Goal: Task Accomplishment & Management: Manage account settings

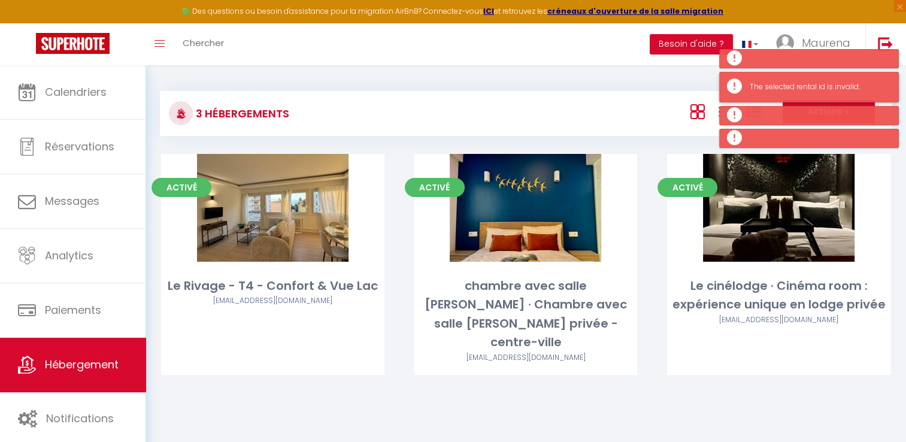
click at [752, 97] on div "The selected rental id is invalid." at bounding box center [809, 87] width 180 height 31
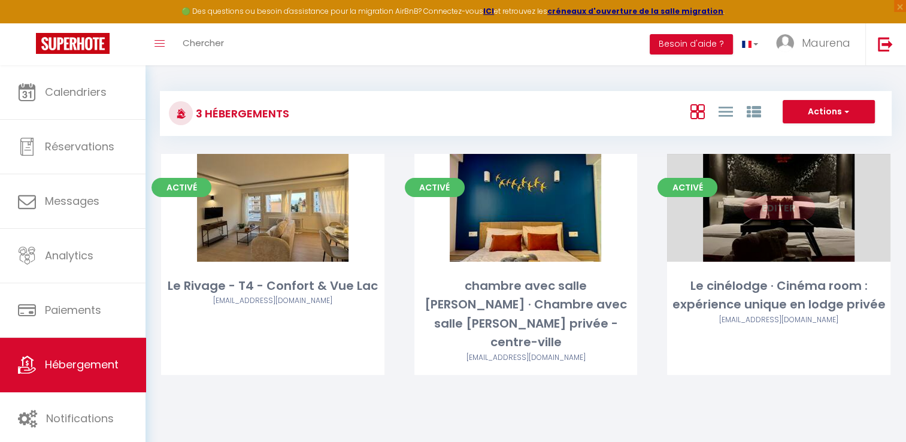
click at [778, 211] on link "Editer" at bounding box center [779, 208] width 72 height 24
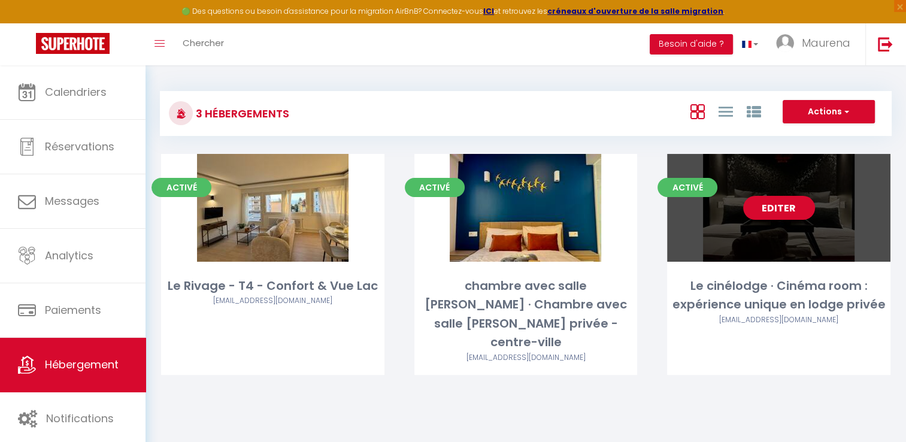
click at [774, 205] on link "Editer" at bounding box center [779, 208] width 72 height 24
select select "3"
select select "2"
select select "1"
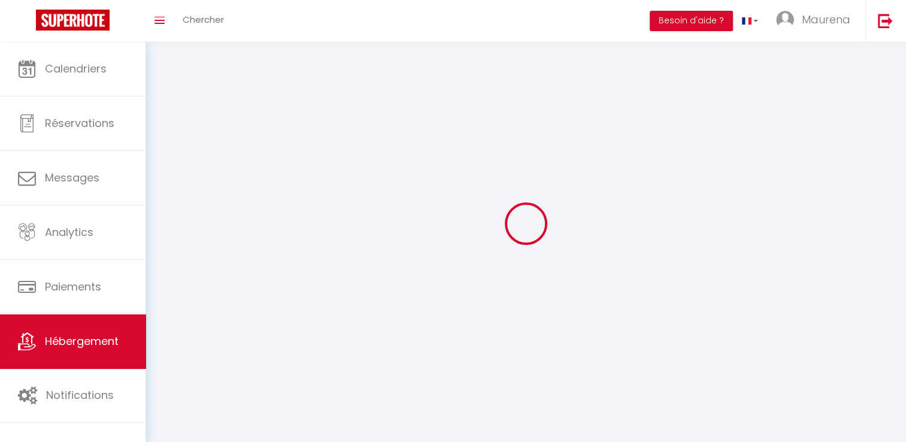
select select
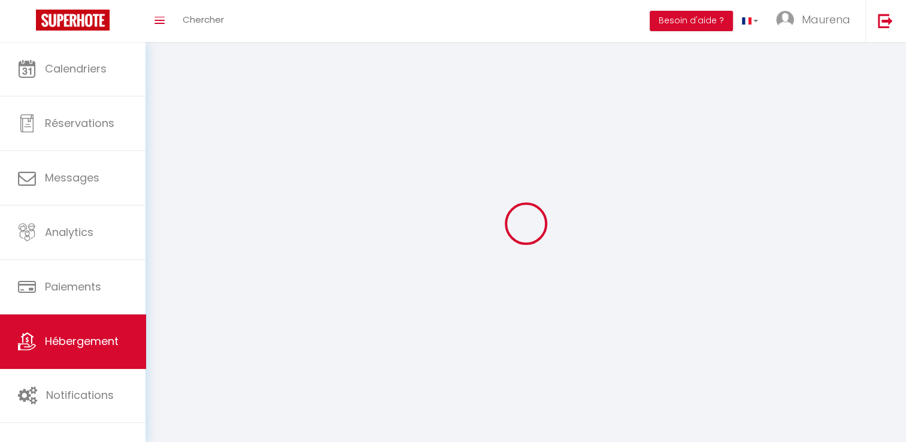
checkbox input "false"
select select
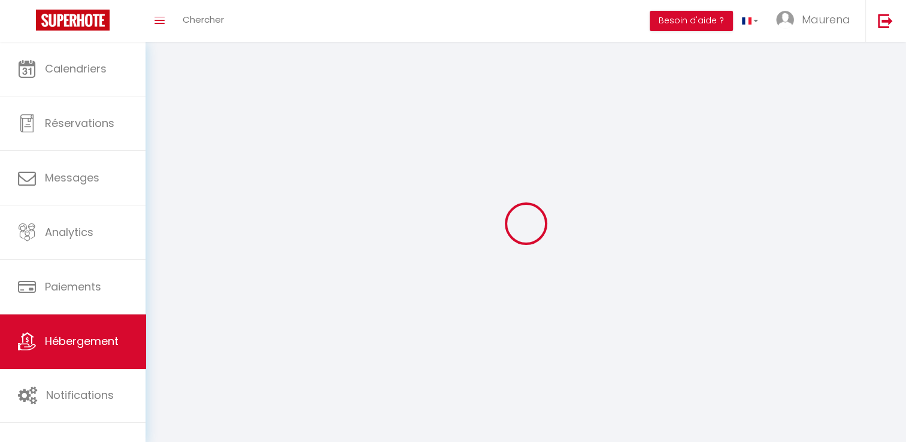
select select
select select "1"
select select
select select "28"
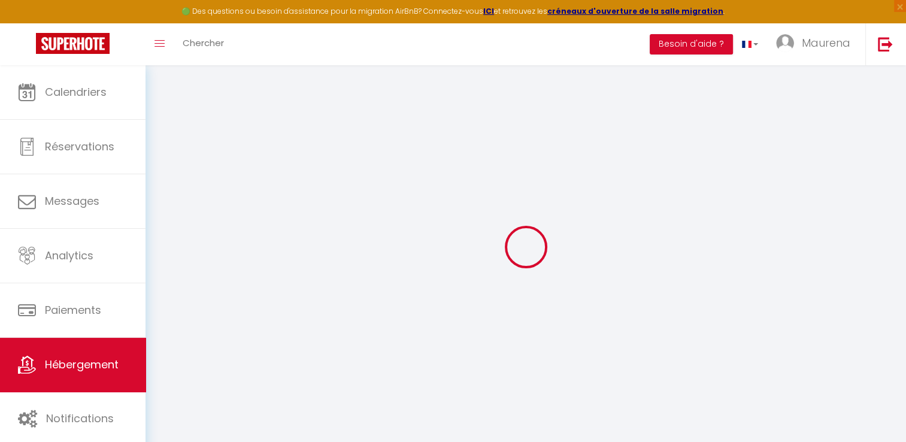
select select
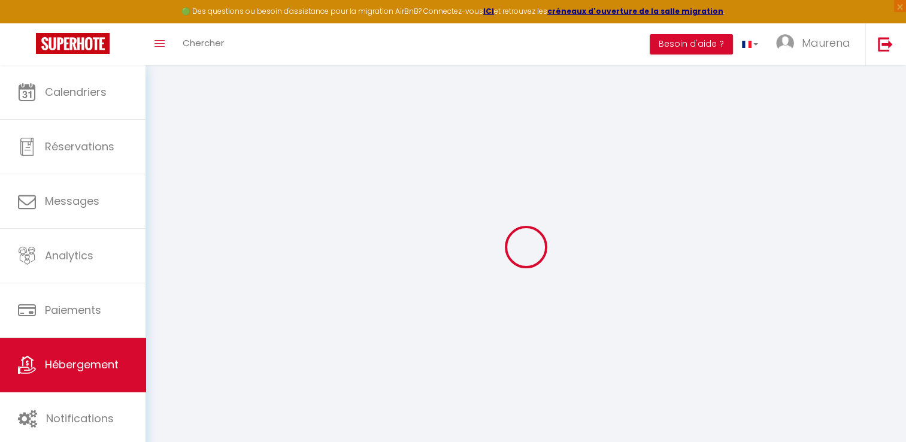
select select
checkbox input "false"
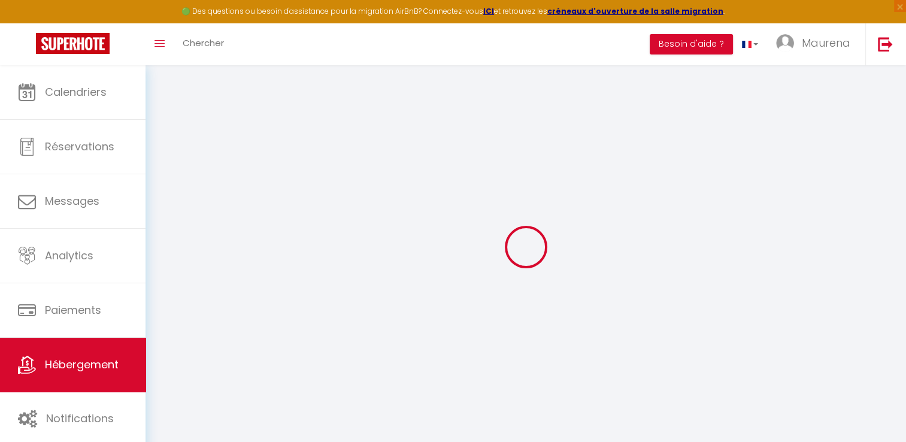
select select
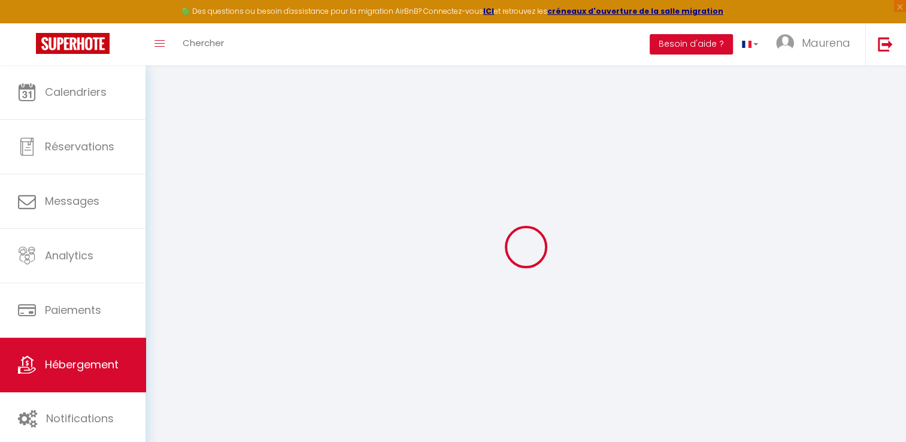
select select
checkbox input "false"
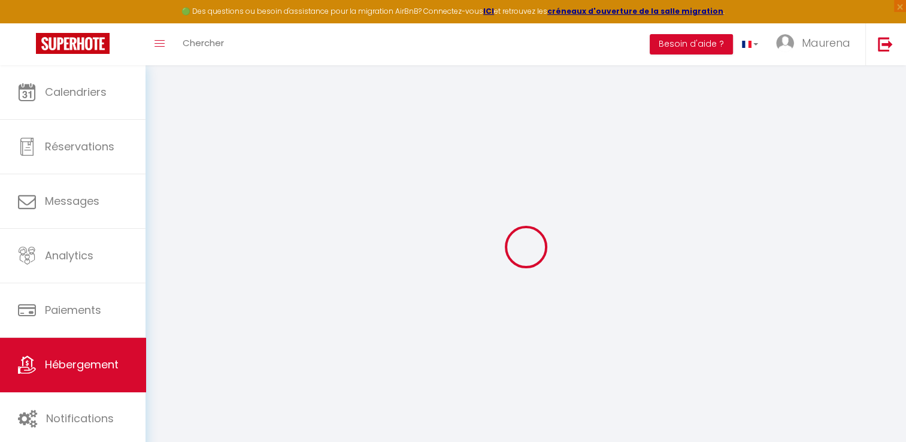
checkbox input "false"
select select
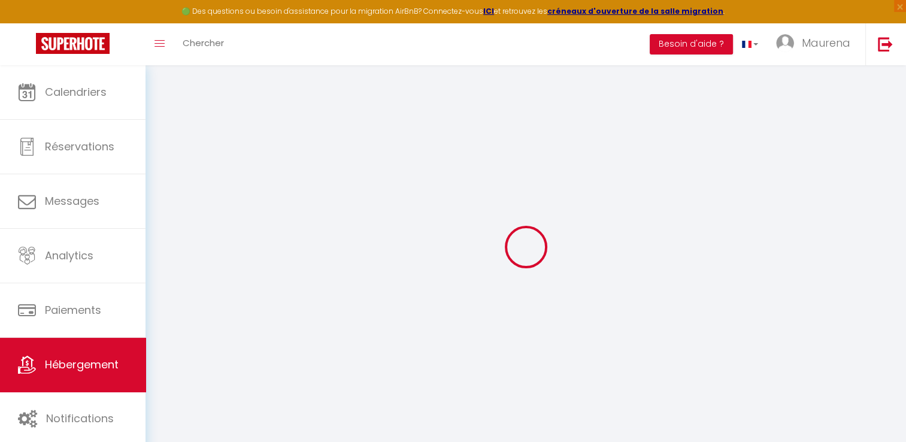
select select
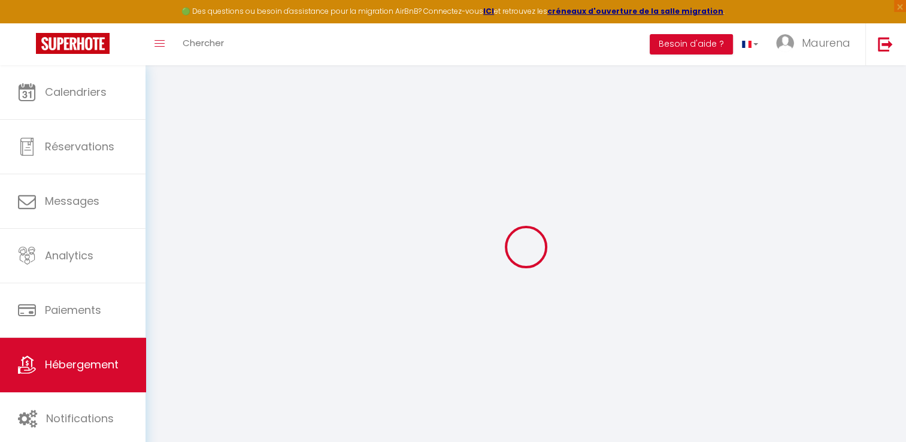
checkbox input "false"
select select
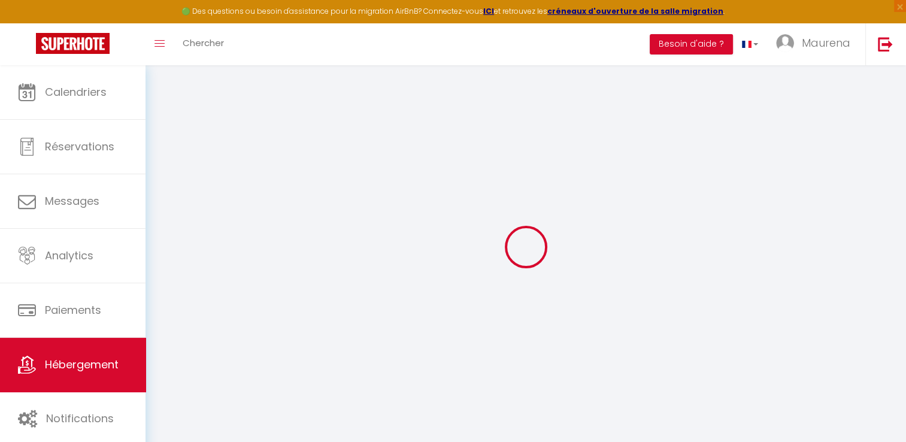
select select
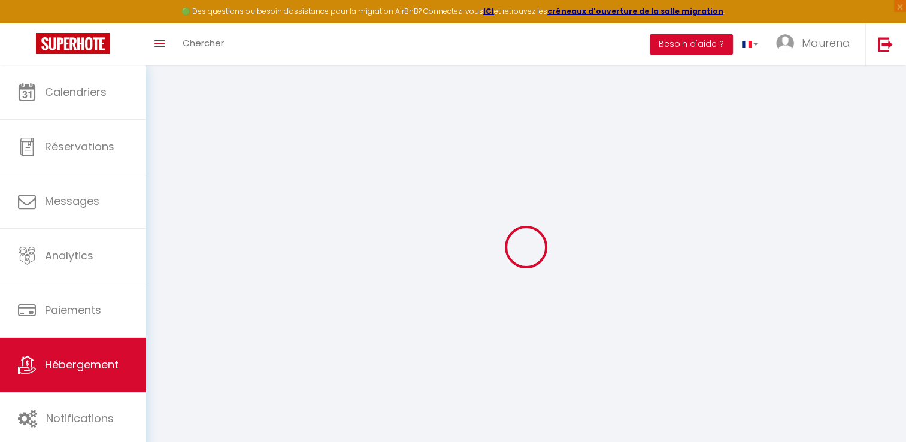
select select
checkbox input "false"
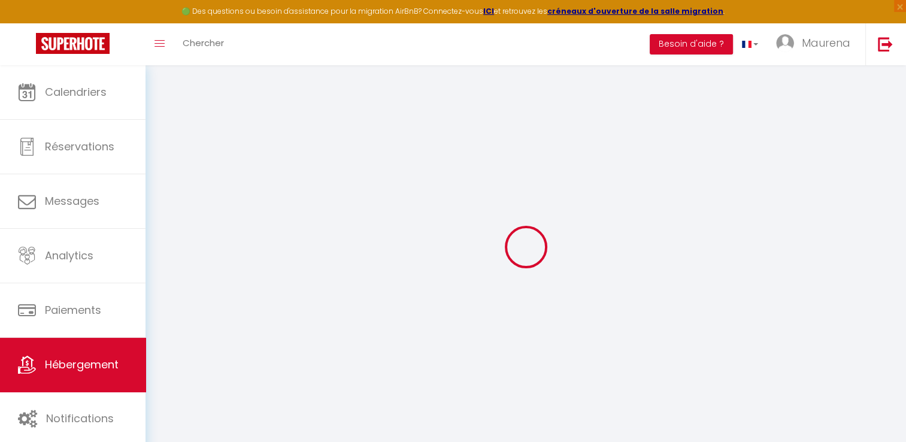
checkbox input "false"
select select
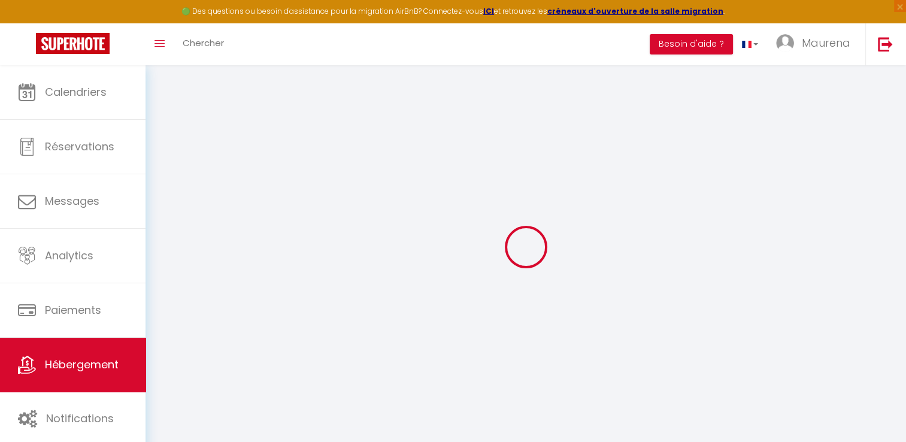
select select
checkbox input "false"
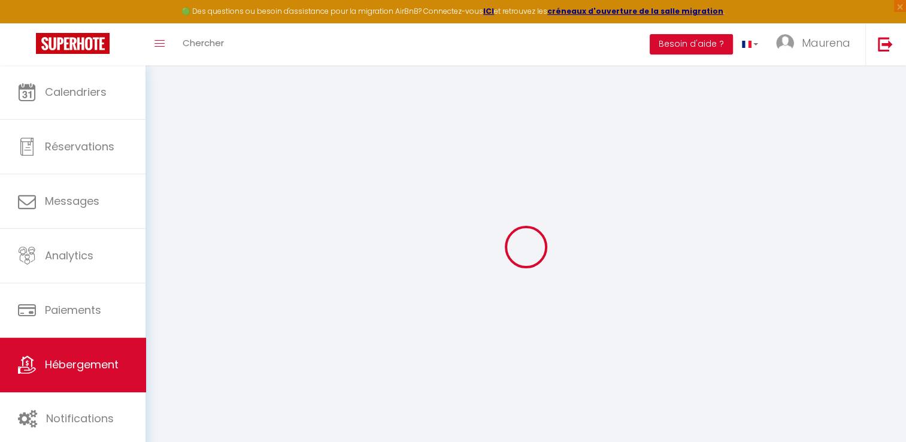
checkbox input "false"
select select
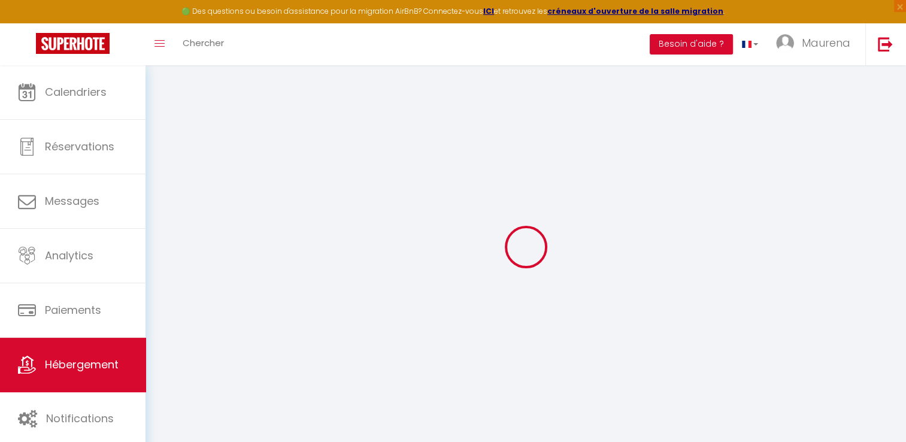
select select
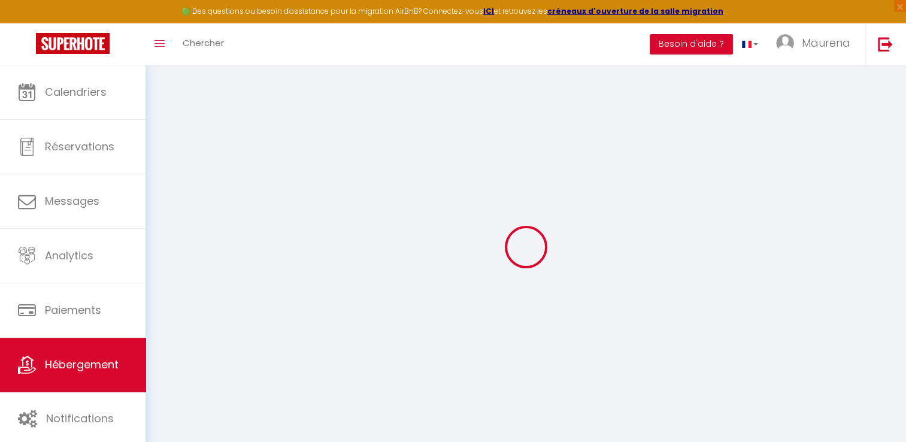
select select
checkbox input "false"
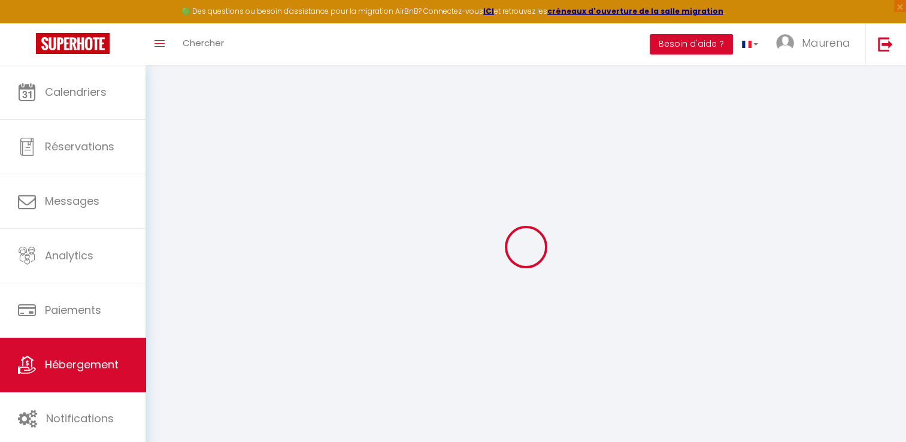
select select
type input "Le cinélodge · Cinéma room : expérience unique en lodge privée"
select select "2"
type input "155"
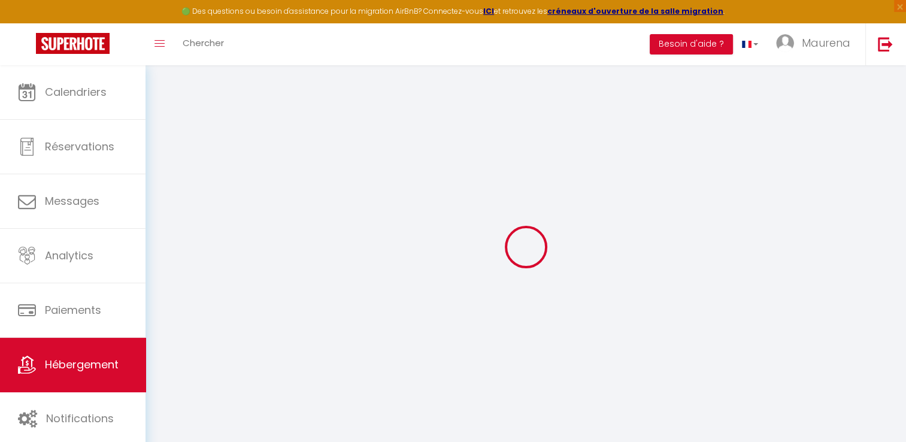
type input "50"
type input "500"
select select
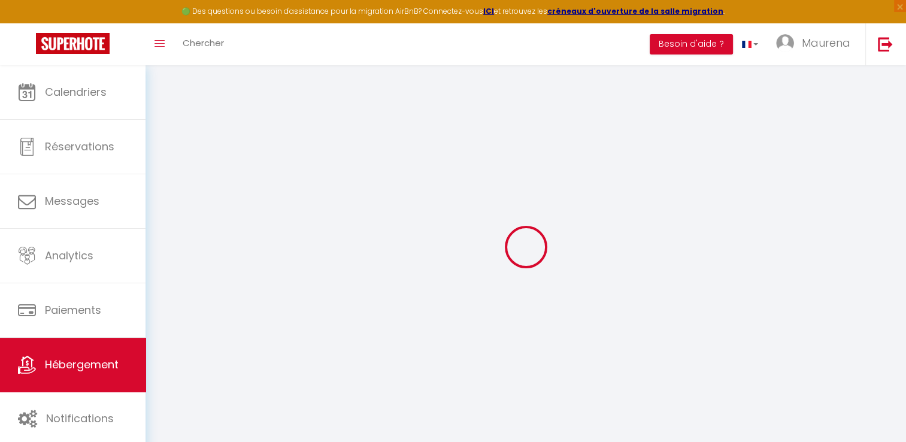
select select
type input "[STREET_ADDRESS]"
type input "74200"
type input "[GEOGRAPHIC_DATA]"
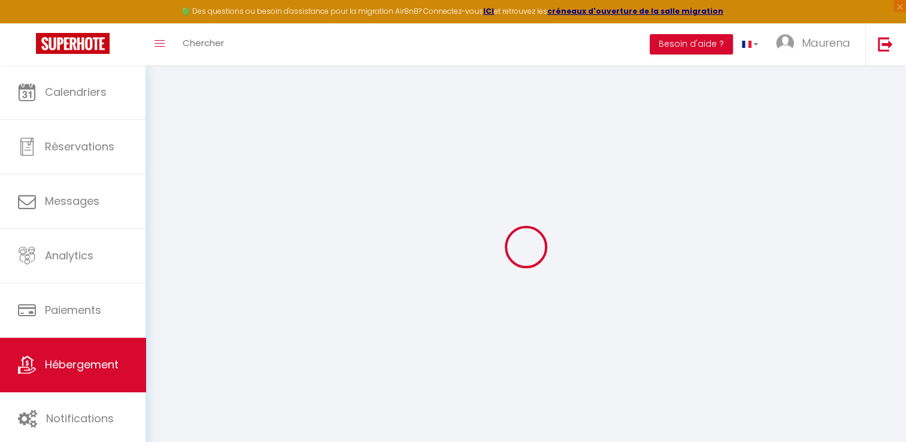
type input "[EMAIL_ADDRESS][DOMAIN_NAME]"
select select "15875"
checkbox input "false"
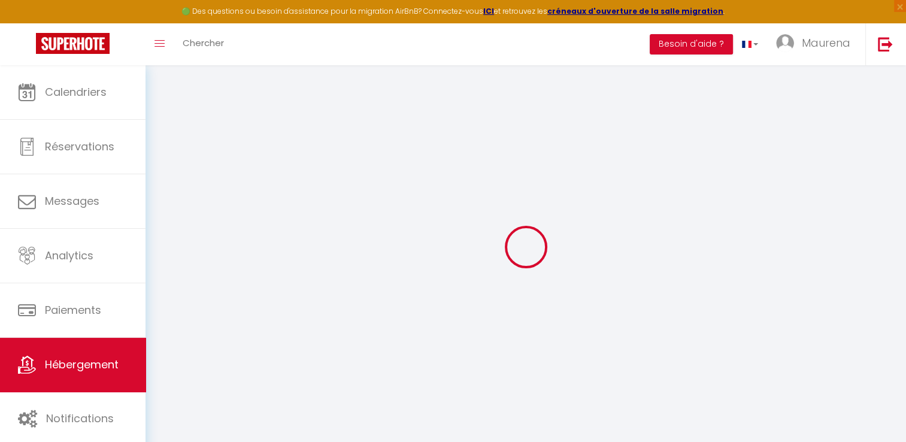
checkbox input "false"
type input "0"
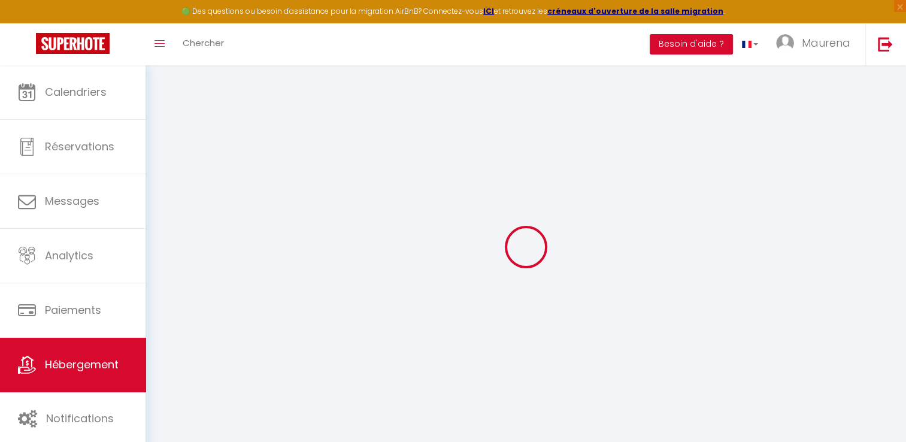
select select
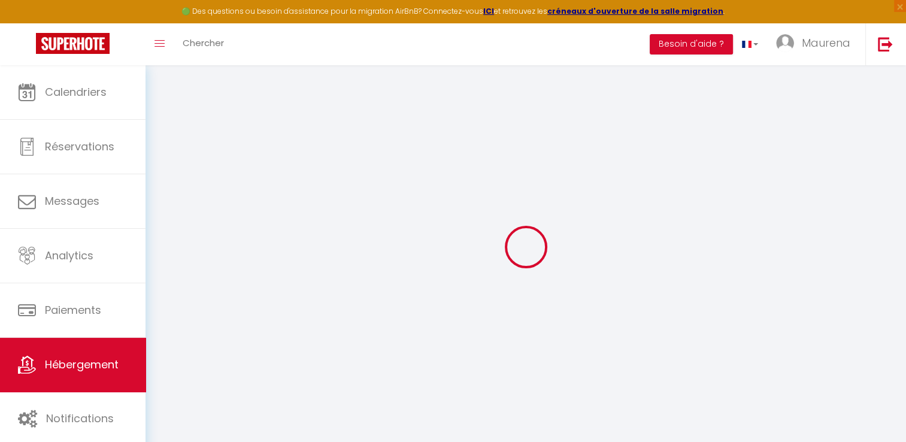
checkbox input "false"
select select
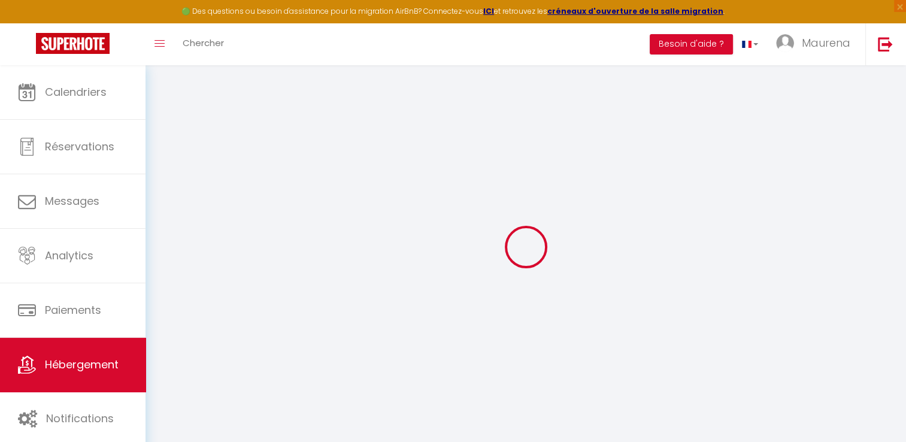
select select
checkbox input "false"
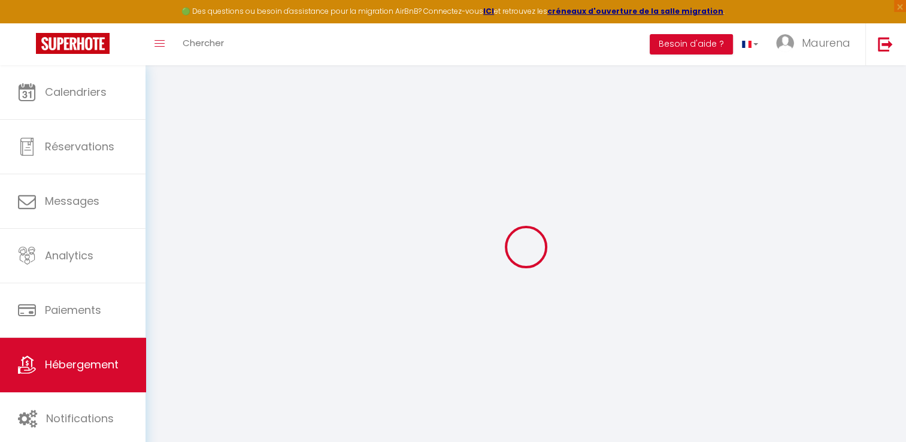
checkbox input "false"
select select
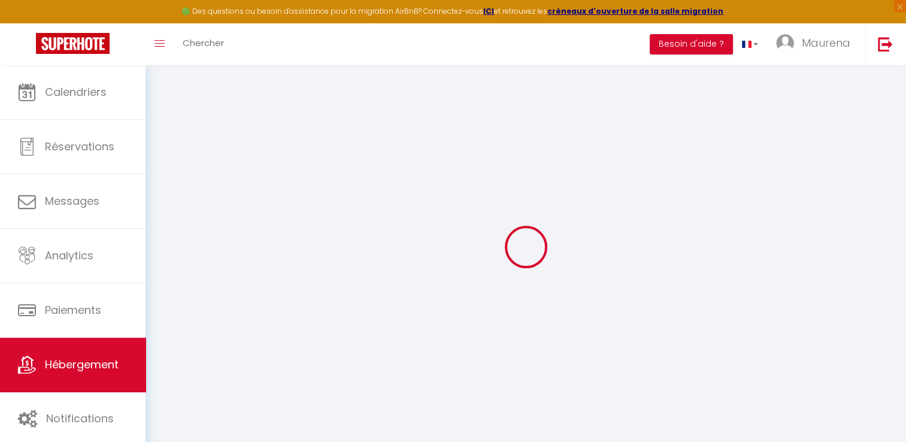
select select
checkbox input "false"
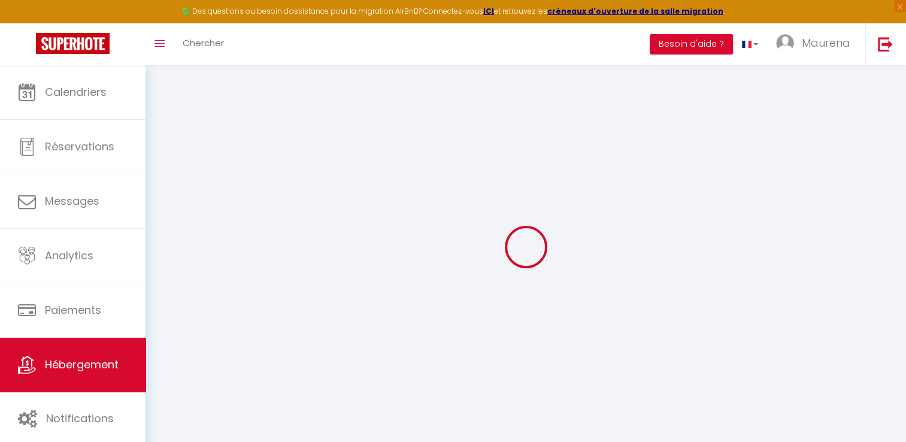
checkbox input "false"
checkbox input "true"
checkbox input "false"
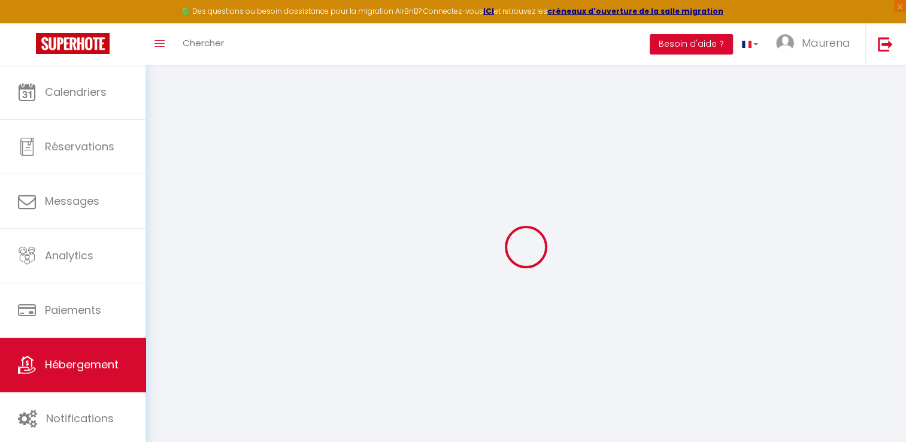
checkbox input "false"
checkbox input "true"
checkbox input "false"
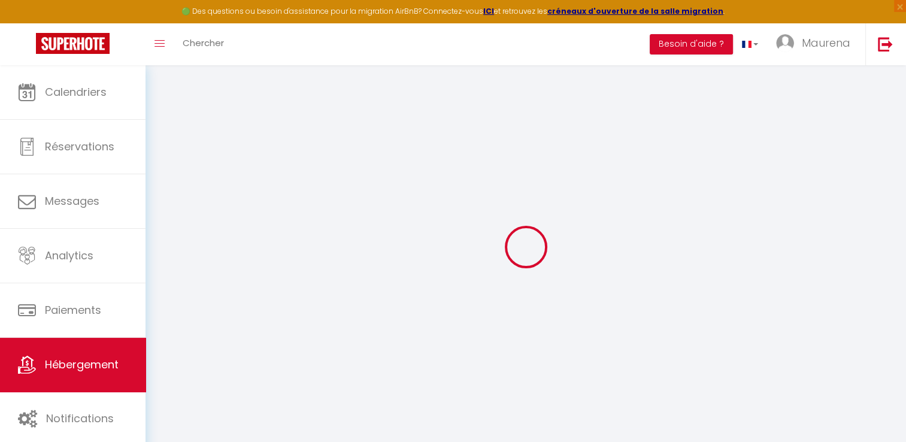
checkbox input "false"
select select "16:00"
select select "00:00"
select select "11:00"
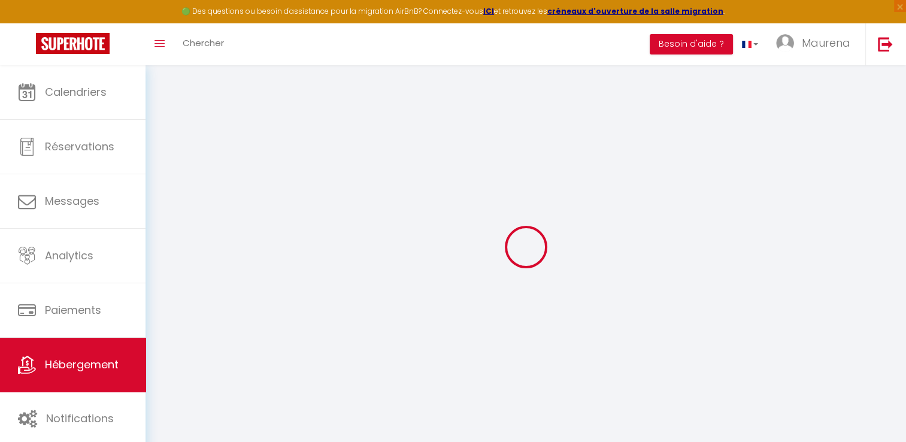
select select "30"
select select "120"
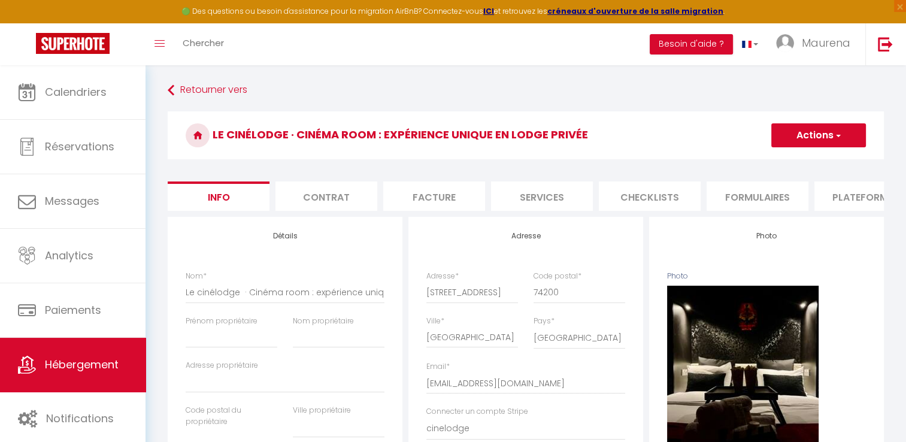
click at [514, 193] on li "Services" at bounding box center [542, 195] width 102 height 29
checkbox input "true"
checkbox input "false"
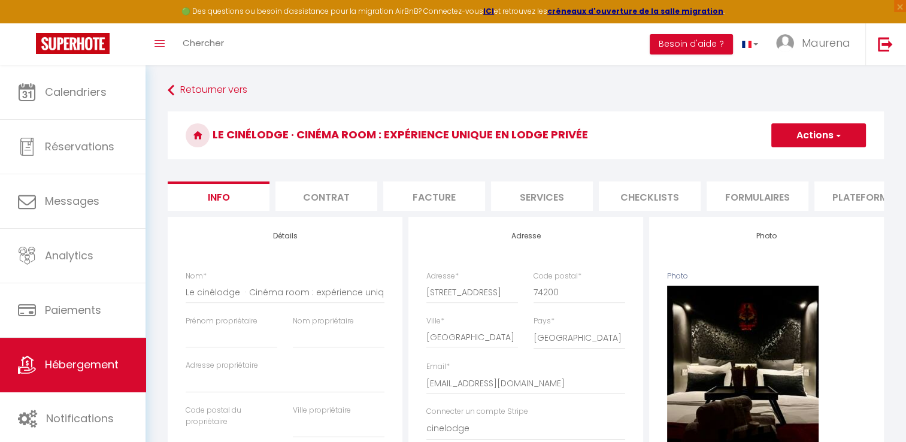
checkbox input "true"
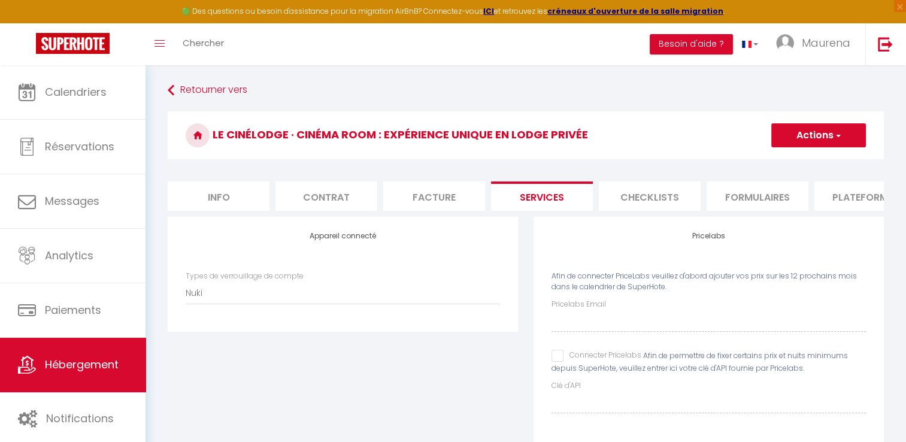
click at [831, 200] on li "Plateformes" at bounding box center [865, 195] width 102 height 29
select select
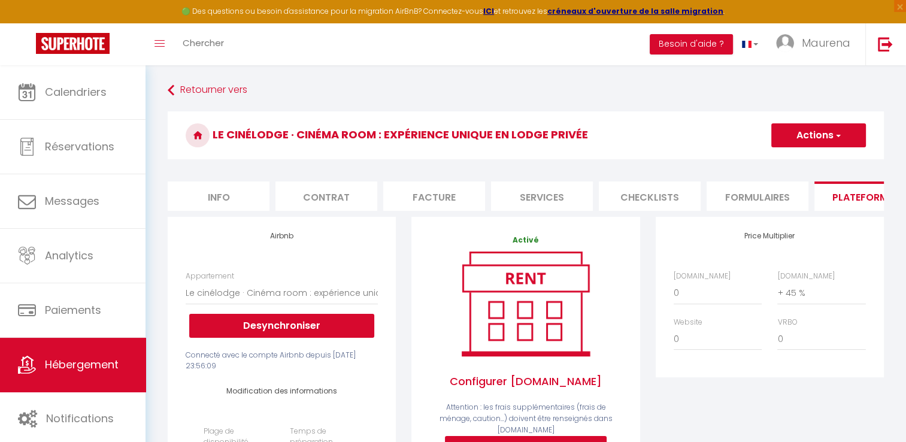
drag, startPoint x: 618, startPoint y: 214, endPoint x: 652, endPoint y: 251, distance: 50.0
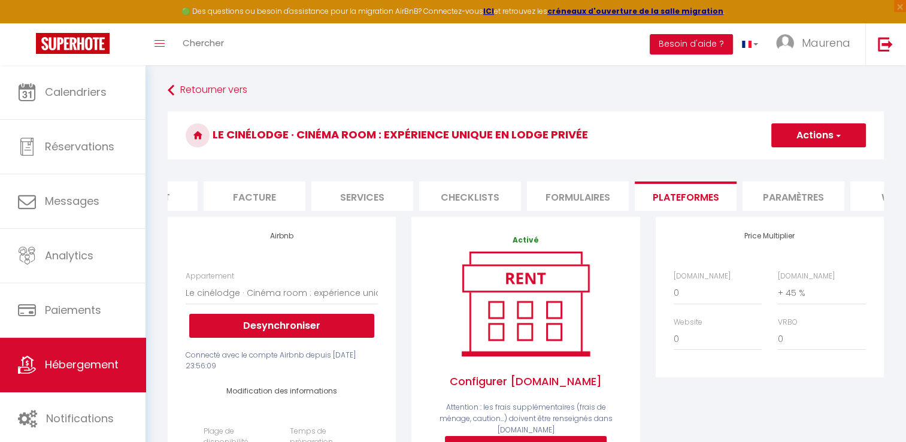
scroll to position [0, 192]
click at [787, 202] on li "Paramètres" at bounding box center [781, 195] width 102 height 29
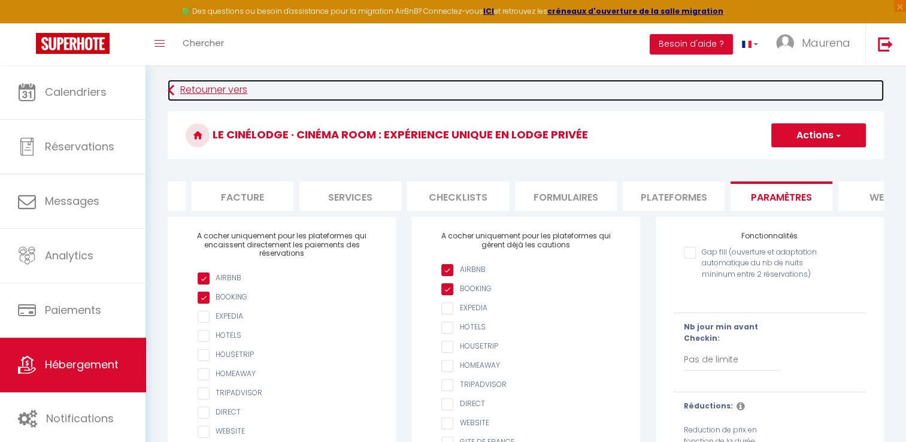
drag, startPoint x: 730, startPoint y: 214, endPoint x: 560, endPoint y: 93, distance: 208.7
click at [560, 93] on link "Retourner vers" at bounding box center [526, 91] width 716 height 22
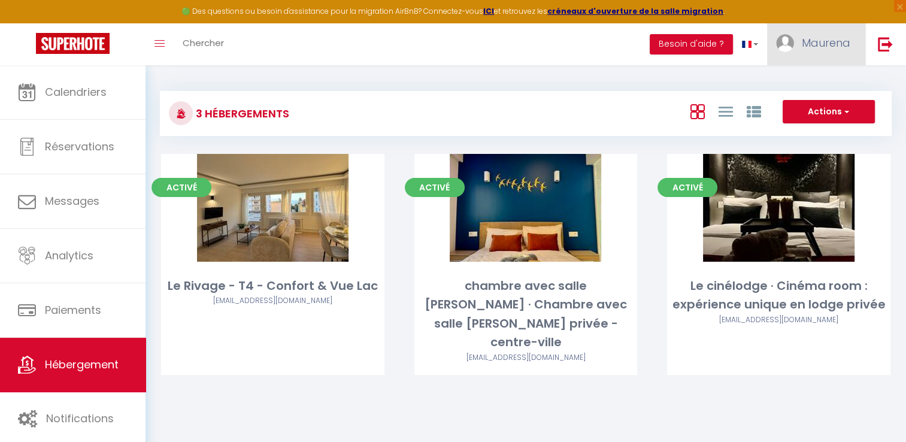
click at [787, 44] on img at bounding box center [785, 43] width 18 height 18
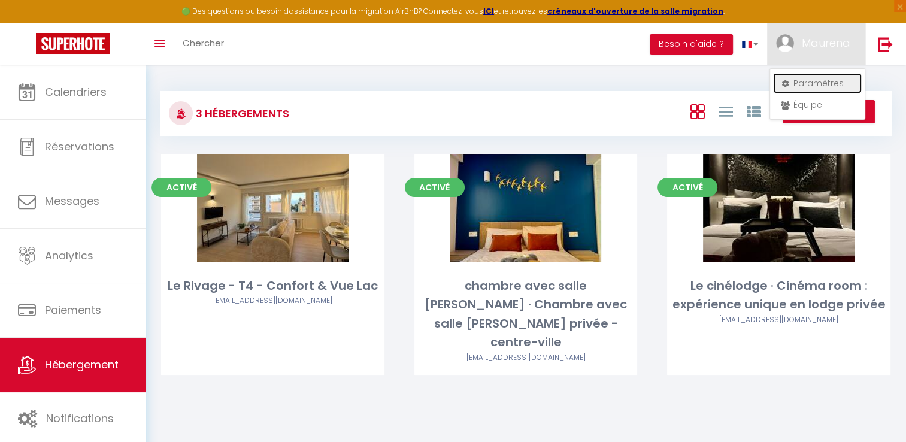
click at [799, 83] on link "Paramètres" at bounding box center [817, 83] width 89 height 20
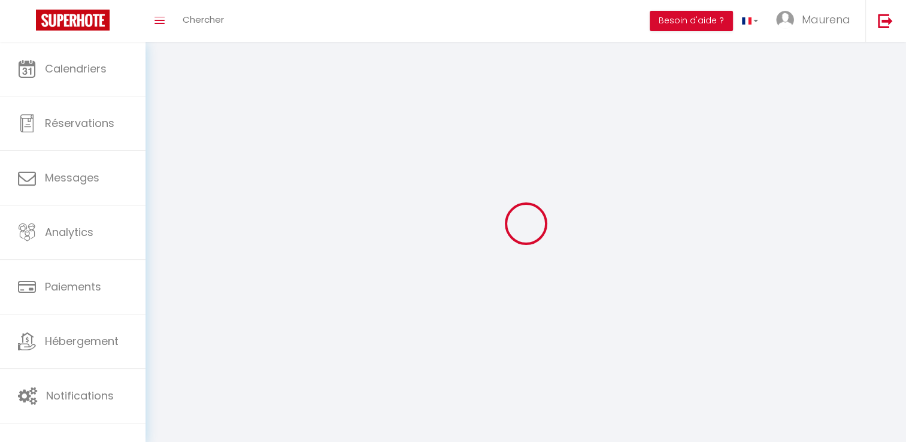
type input "Maurena"
type input "Grosset"
type input "[PHONE_NUMBER]"
type input "[STREET_ADDRESS][PERSON_NAME]"
type input "1202"
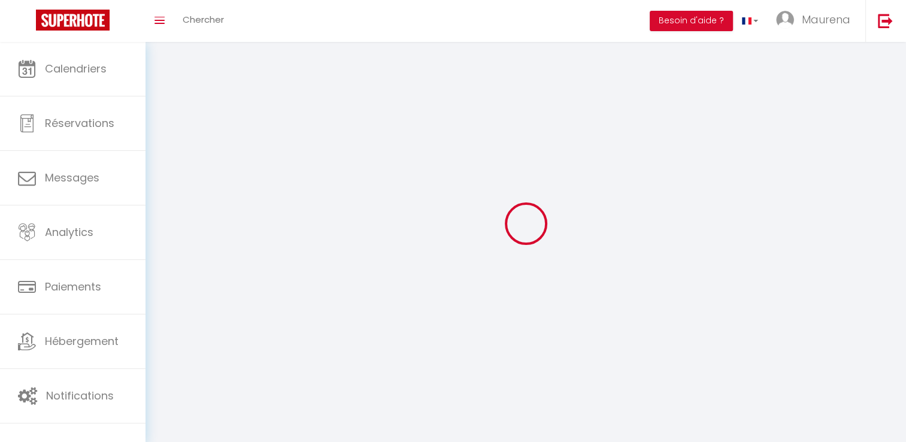
type input "[GEOGRAPHIC_DATA]"
type input "0MazV1Py1raB0FwtWhJG85F1b"
type input "F3sD0KHHbYEVlnt9tD1iW3Xcj"
select select "208"
select select "28"
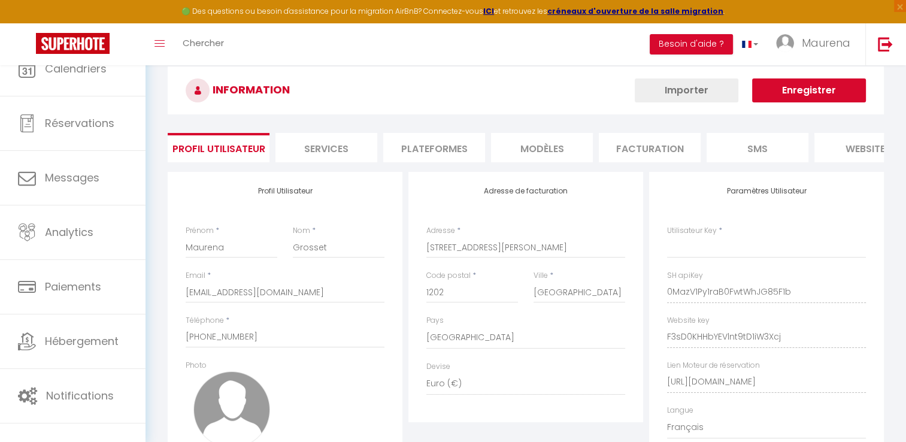
type input "0MazV1Py1raB0FwtWhJG85F1b"
type input "F3sD0KHHbYEVlnt9tD1iW3Xcj"
type input "[URL][DOMAIN_NAME]"
select select "fr"
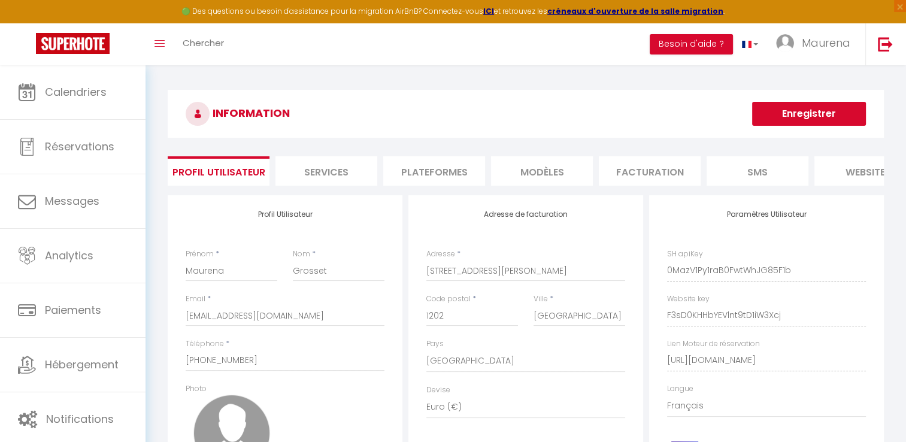
click at [456, 178] on li "Plateformes" at bounding box center [434, 170] width 102 height 29
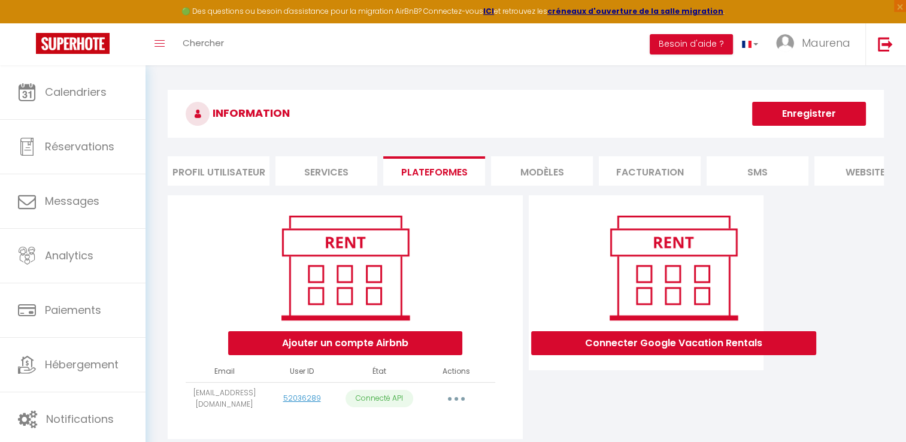
click at [319, 171] on li "Services" at bounding box center [326, 170] width 102 height 29
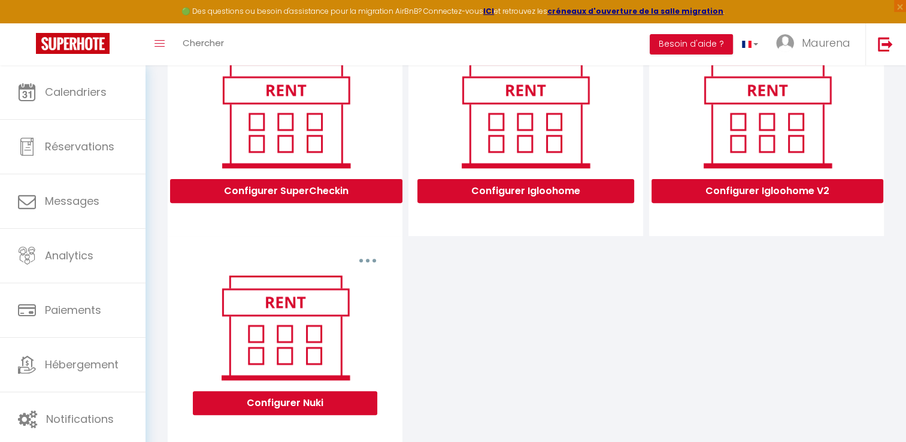
scroll to position [435, 0]
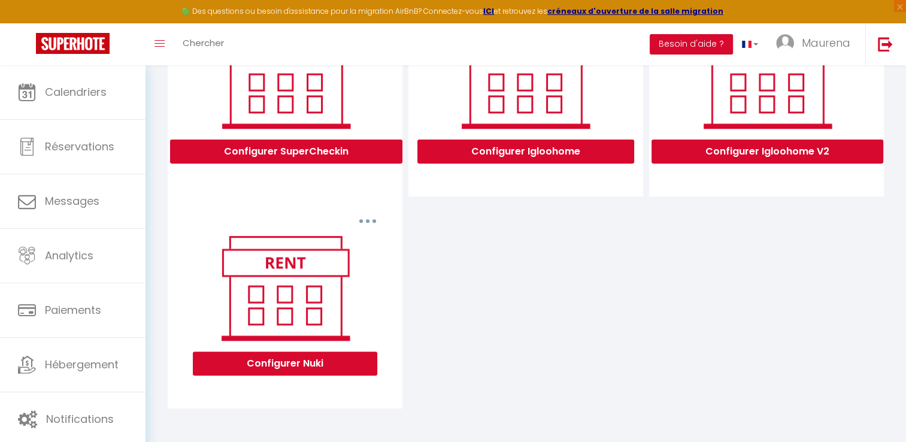
click at [364, 224] on button "button" at bounding box center [368, 220] width 34 height 19
click at [438, 286] on div "Configurer SuperCheckin Configurer Igloohome Configurer Igloohome V2 Supprimer …" at bounding box center [526, 197] width 722 height 423
click at [308, 365] on button "Configurer Nuki" at bounding box center [285, 363] width 184 height 24
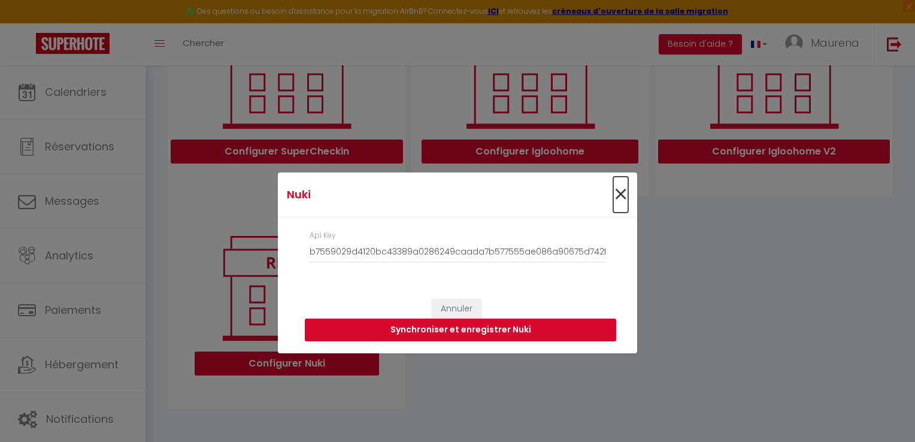
click at [616, 194] on span "×" at bounding box center [620, 195] width 15 height 36
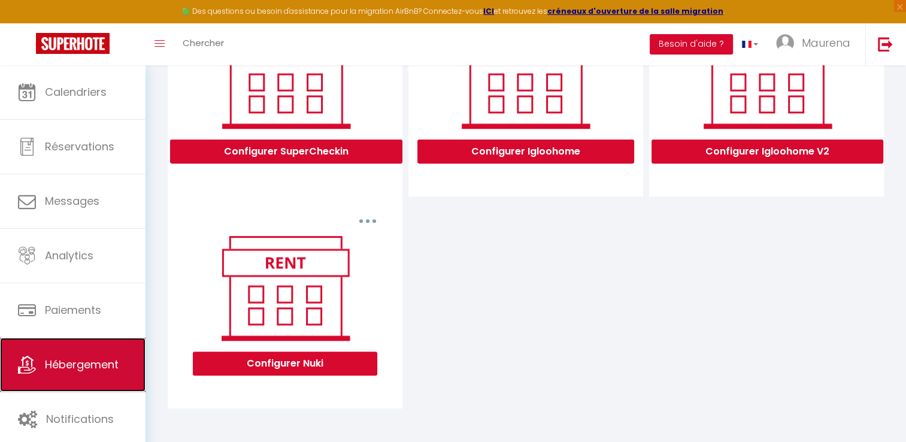
click at [69, 358] on span "Hébergement" at bounding box center [82, 364] width 74 height 15
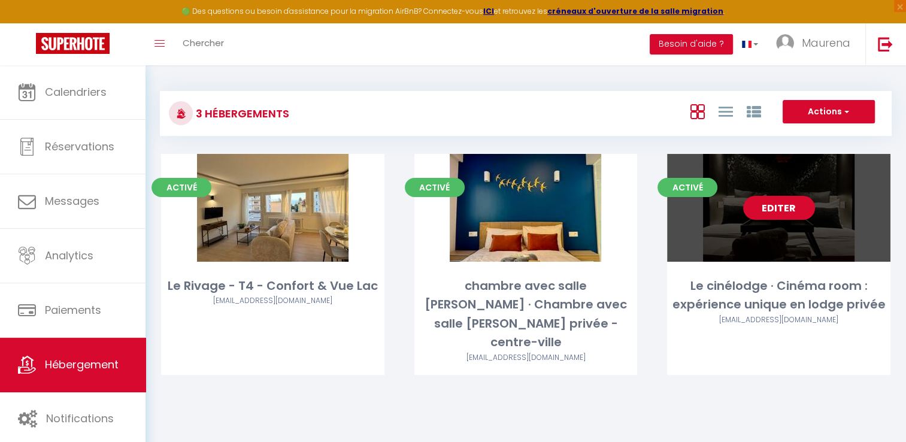
click at [772, 213] on link "Editer" at bounding box center [779, 208] width 72 height 24
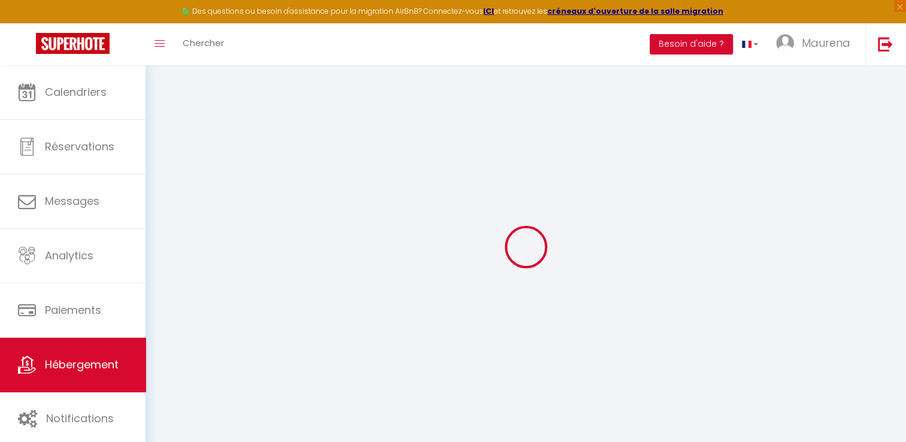
checkbox input "true"
checkbox input "false"
checkbox input "true"
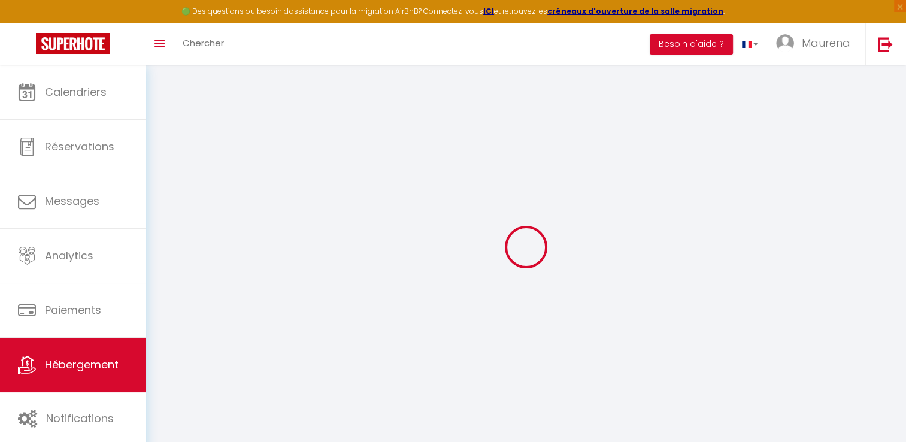
checkbox input "true"
checkbox input "false"
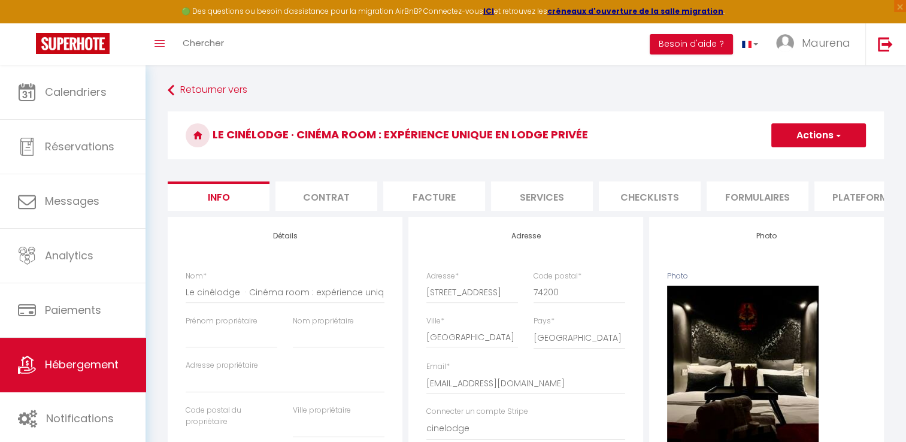
click at [573, 196] on li "Services" at bounding box center [542, 195] width 102 height 29
checkbox input "true"
checkbox input "false"
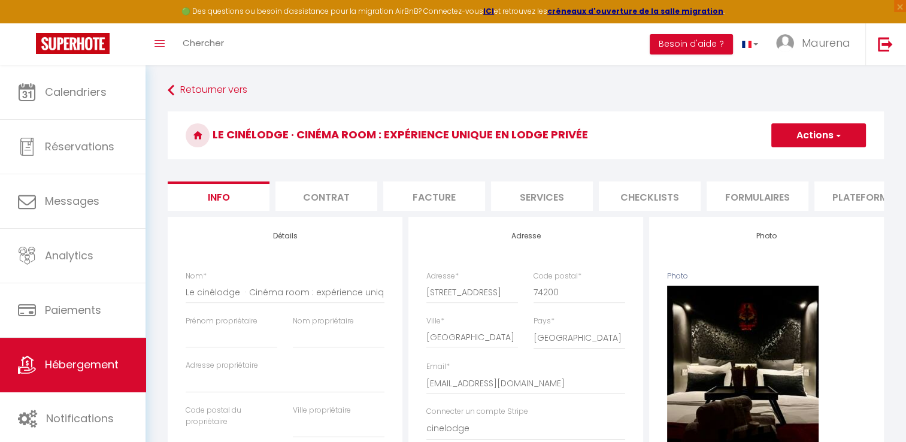
checkbox input "true"
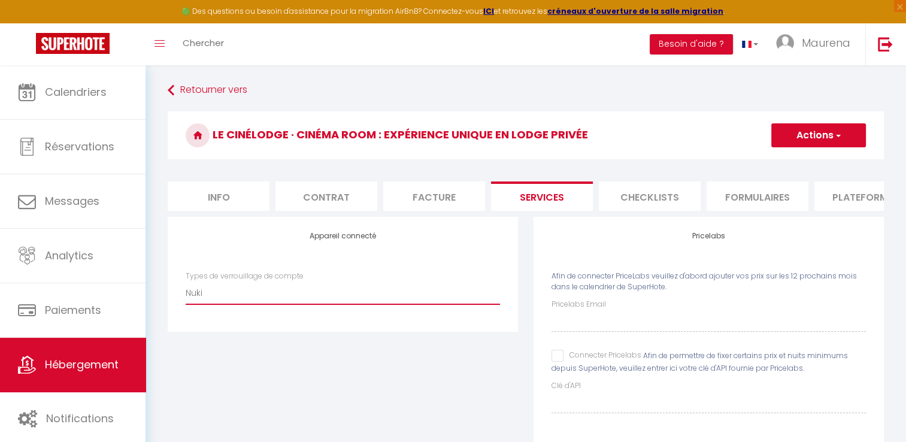
click at [254, 298] on select "Nuki" at bounding box center [343, 292] width 314 height 23
click at [219, 204] on li "Info" at bounding box center [219, 195] width 102 height 29
checkbox input "false"
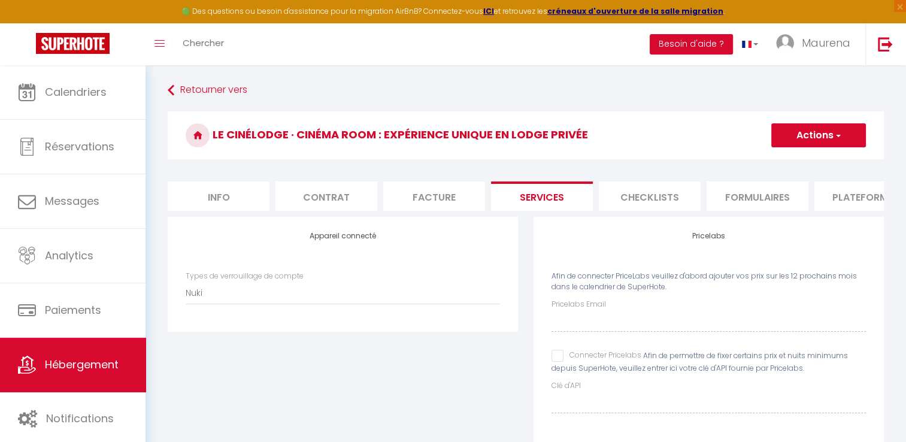
checkbox input "false"
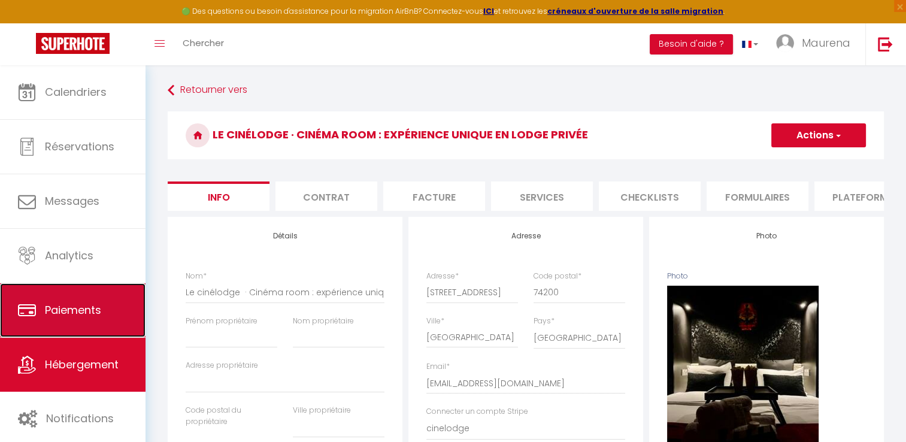
click at [70, 307] on span "Paiements" at bounding box center [73, 309] width 56 height 15
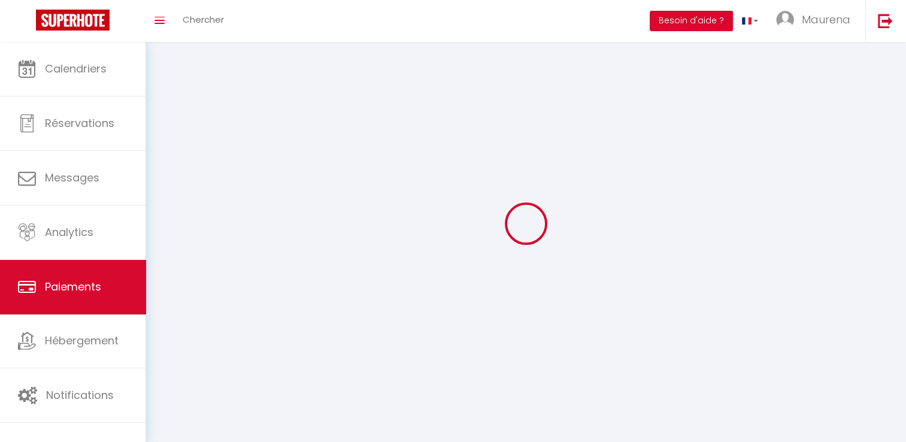
select select "2"
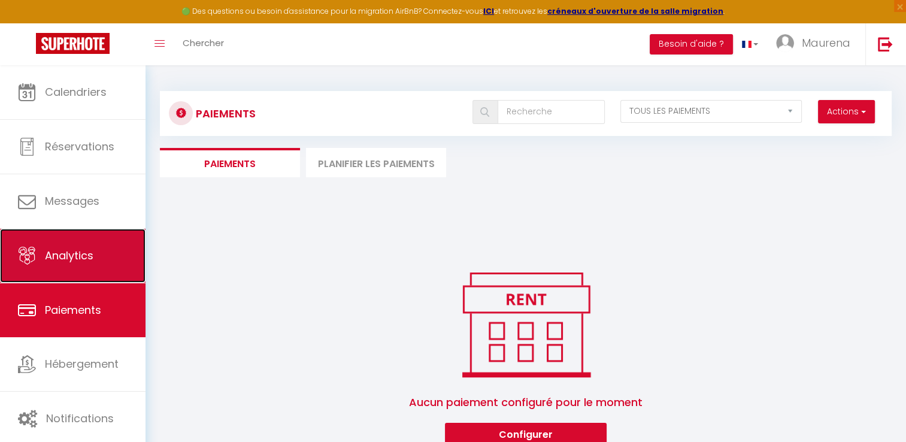
click at [69, 254] on span "Analytics" at bounding box center [69, 255] width 48 height 15
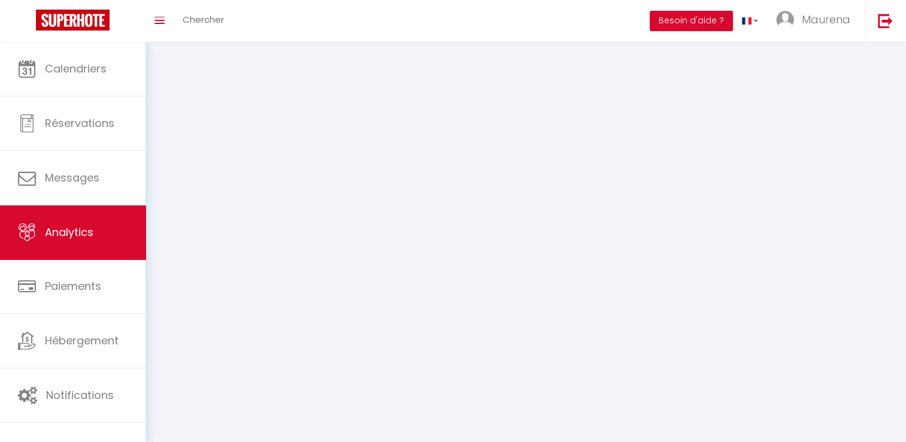
select select "2025"
select select "9"
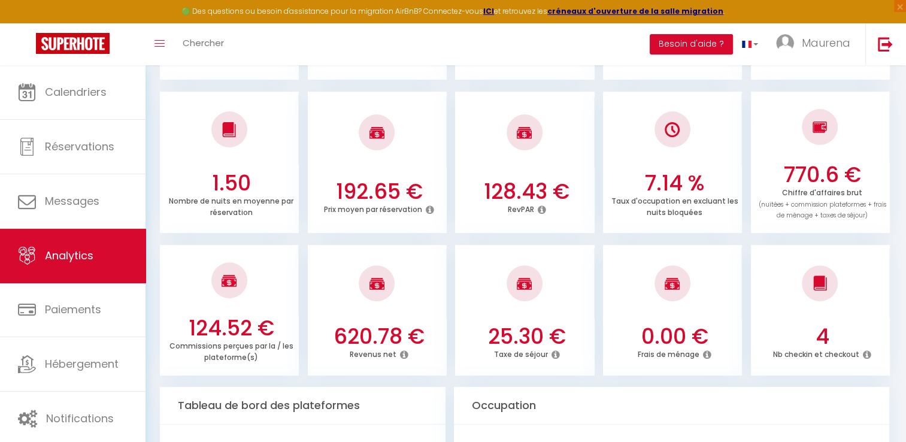
scroll to position [308, 0]
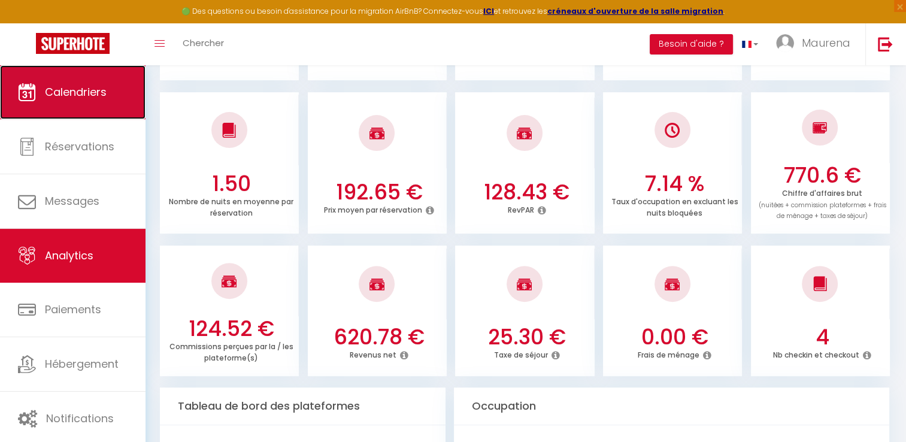
click at [61, 101] on link "Calendriers" at bounding box center [72, 92] width 145 height 54
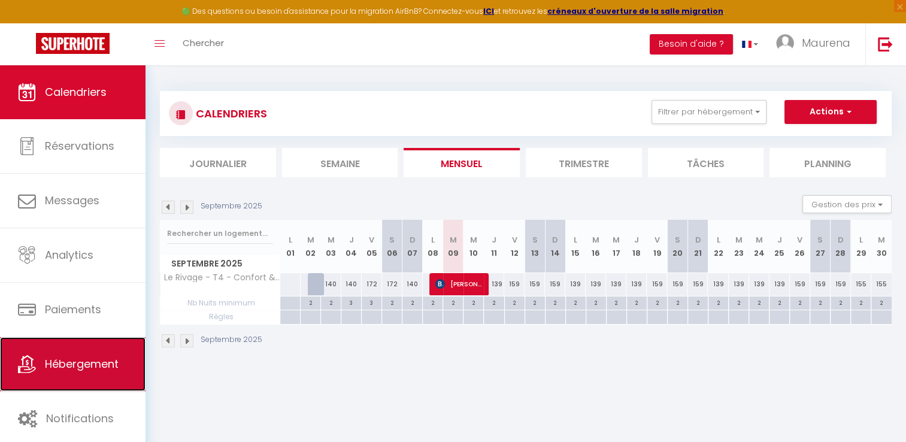
click at [65, 355] on link "Hébergement" at bounding box center [72, 364] width 145 height 54
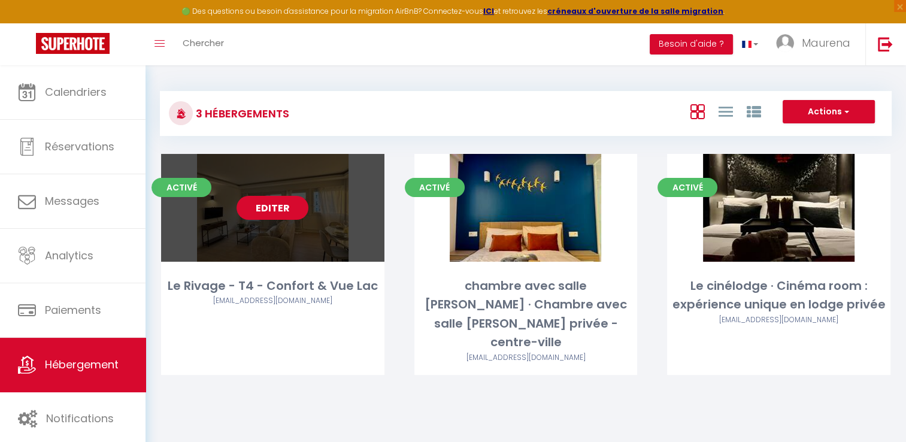
click at [268, 205] on link "Editer" at bounding box center [273, 208] width 72 height 24
select select "3"
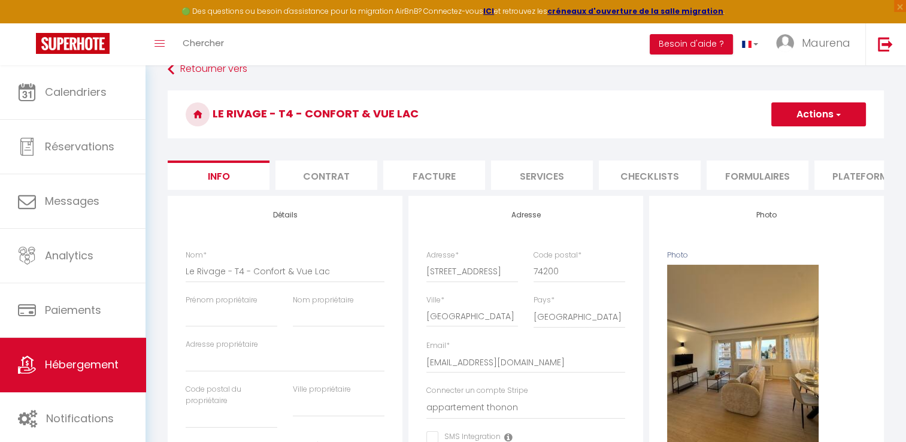
scroll to position [20, 0]
click at [516, 183] on li "Services" at bounding box center [542, 175] width 102 height 29
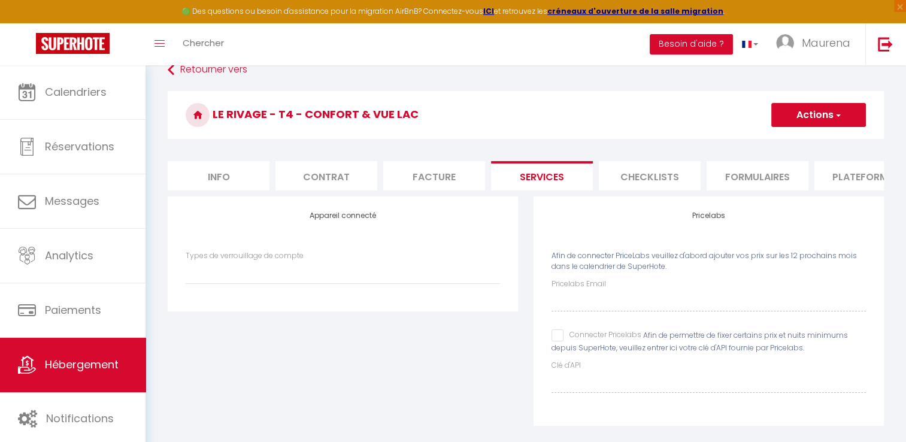
scroll to position [65, 0]
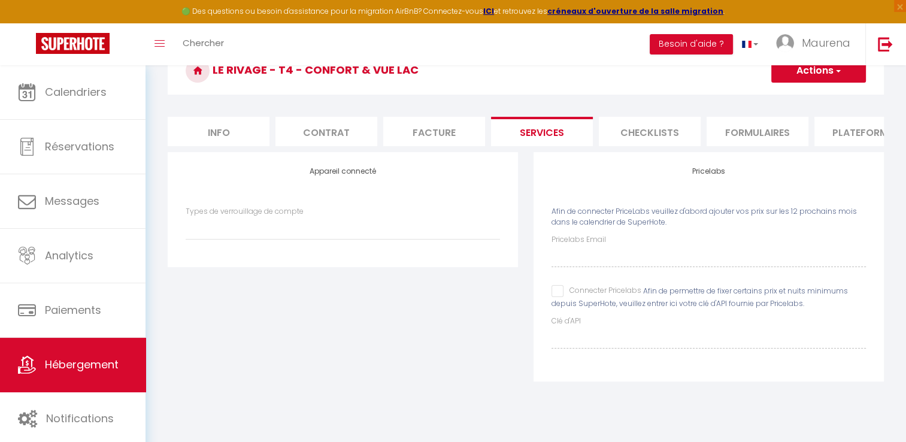
click at [652, 136] on li "Checklists" at bounding box center [650, 131] width 102 height 29
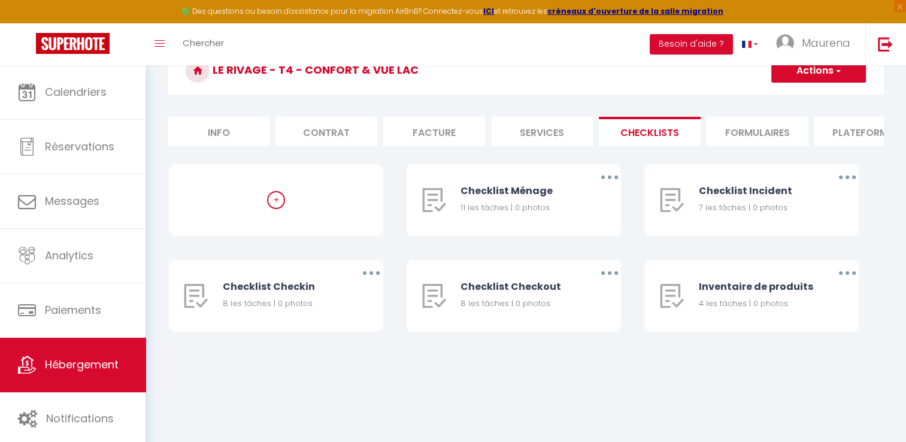
click at [840, 134] on li "Plateformes" at bounding box center [865, 131] width 102 height 29
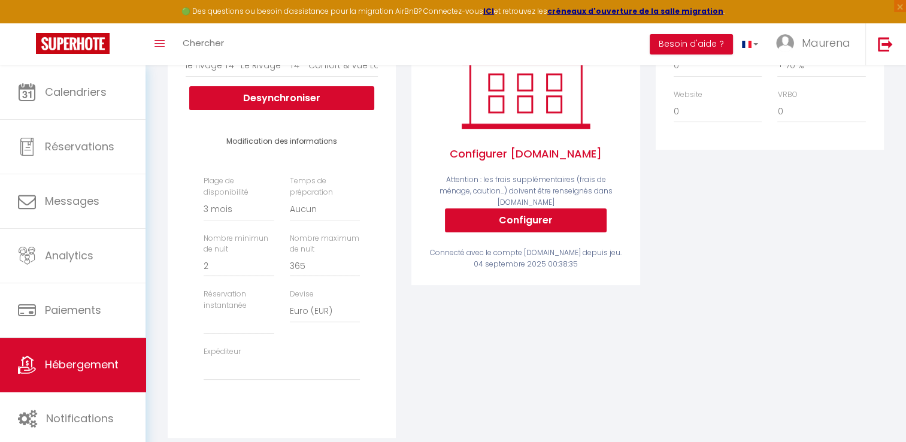
scroll to position [228, 0]
click at [224, 218] on select "Date indisponible par [PERSON_NAME] 1 mois 3 mois 6 mois 9 mois 12 mois 24 mois" at bounding box center [239, 209] width 70 height 23
click at [208, 218] on select "Date indisponible par [PERSON_NAME] 1 mois 3 mois 6 mois 9 mois 12 mois 24 mois" at bounding box center [239, 209] width 70 height 23
click at [465, 310] on div "Activé Configurer [DOMAIN_NAME] Attention : les frais supplémentaires (frais de…" at bounding box center [526, 221] width 244 height 464
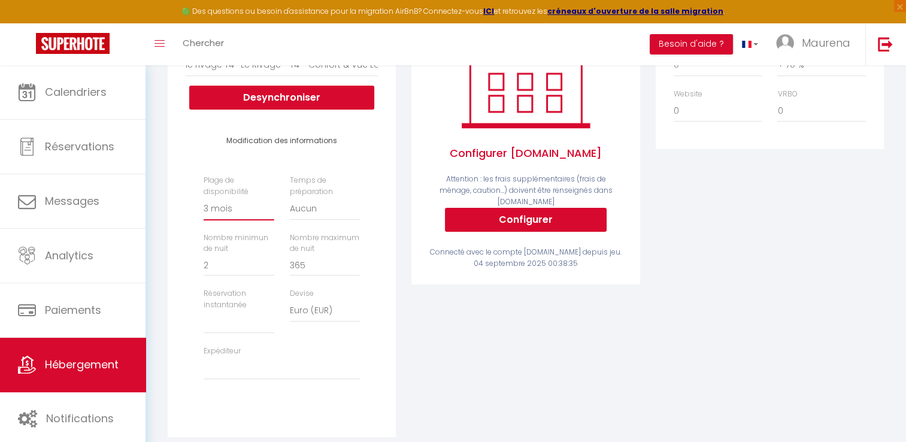
click at [222, 218] on select "Date indisponible par [PERSON_NAME] 1 mois 3 mois 6 mois 9 mois 12 mois 24 mois" at bounding box center [239, 209] width 70 height 23
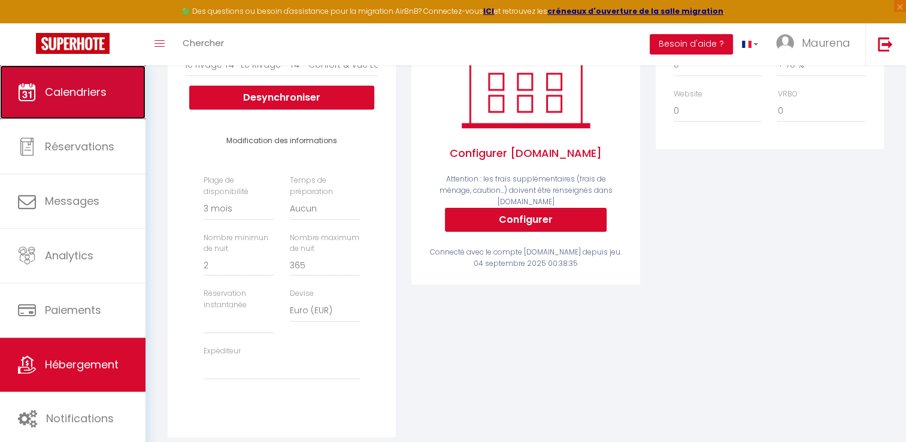
click at [71, 85] on span "Calendriers" at bounding box center [76, 91] width 62 height 15
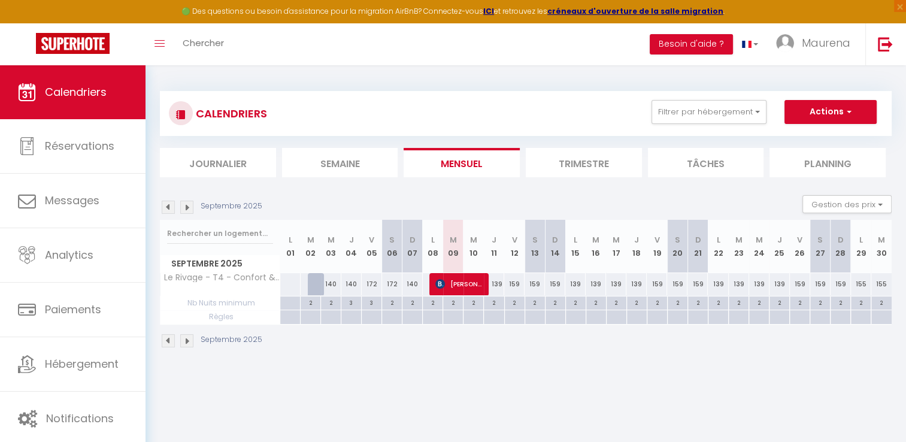
click at [184, 207] on img at bounding box center [186, 207] width 13 height 13
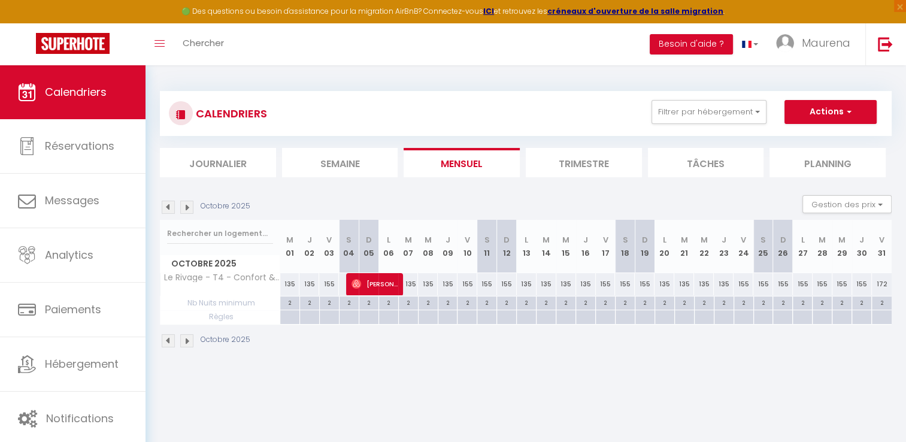
click at [184, 207] on img at bounding box center [186, 207] width 13 height 13
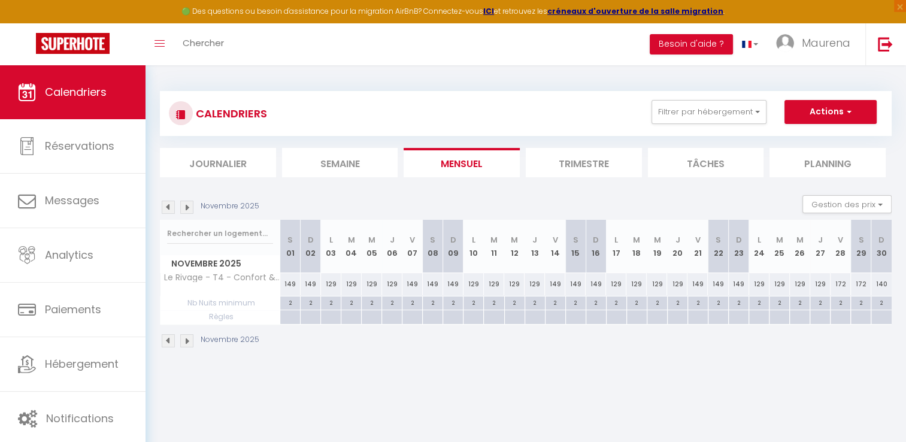
click at [184, 207] on img at bounding box center [186, 207] width 13 height 13
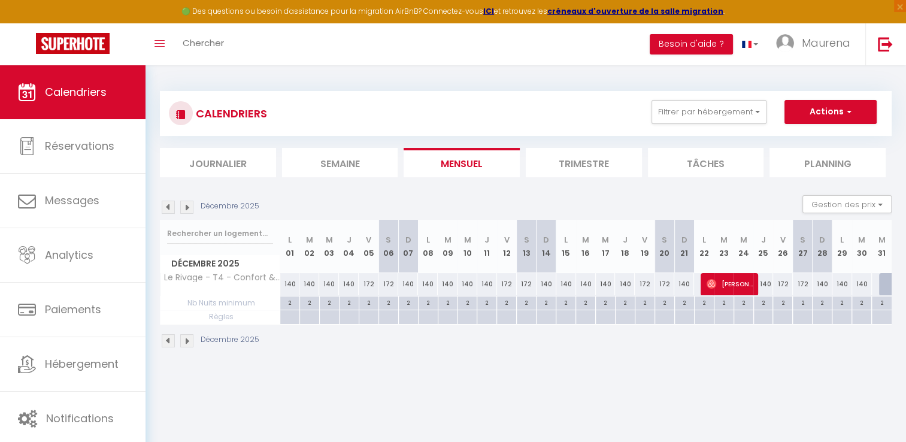
click at [187, 205] on img at bounding box center [186, 207] width 13 height 13
